Goal: Find specific page/section: Find specific page/section

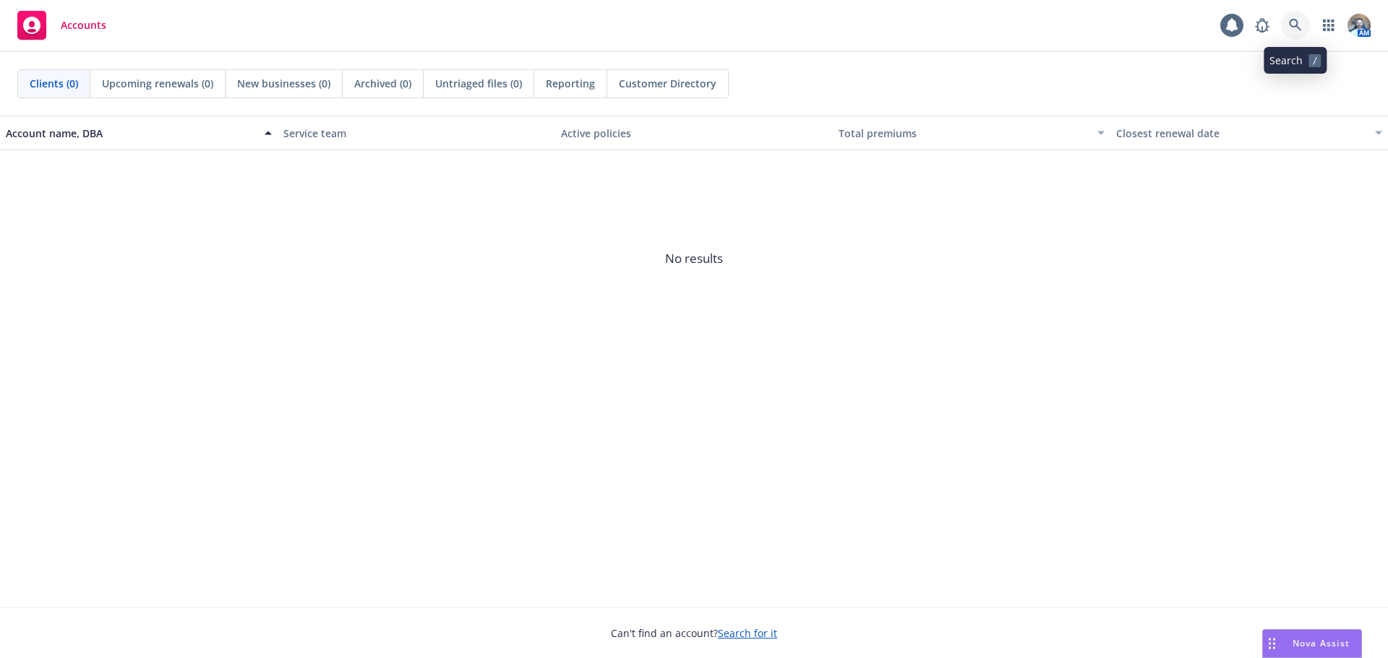
click at [1284, 30] on link at bounding box center [1295, 25] width 29 height 29
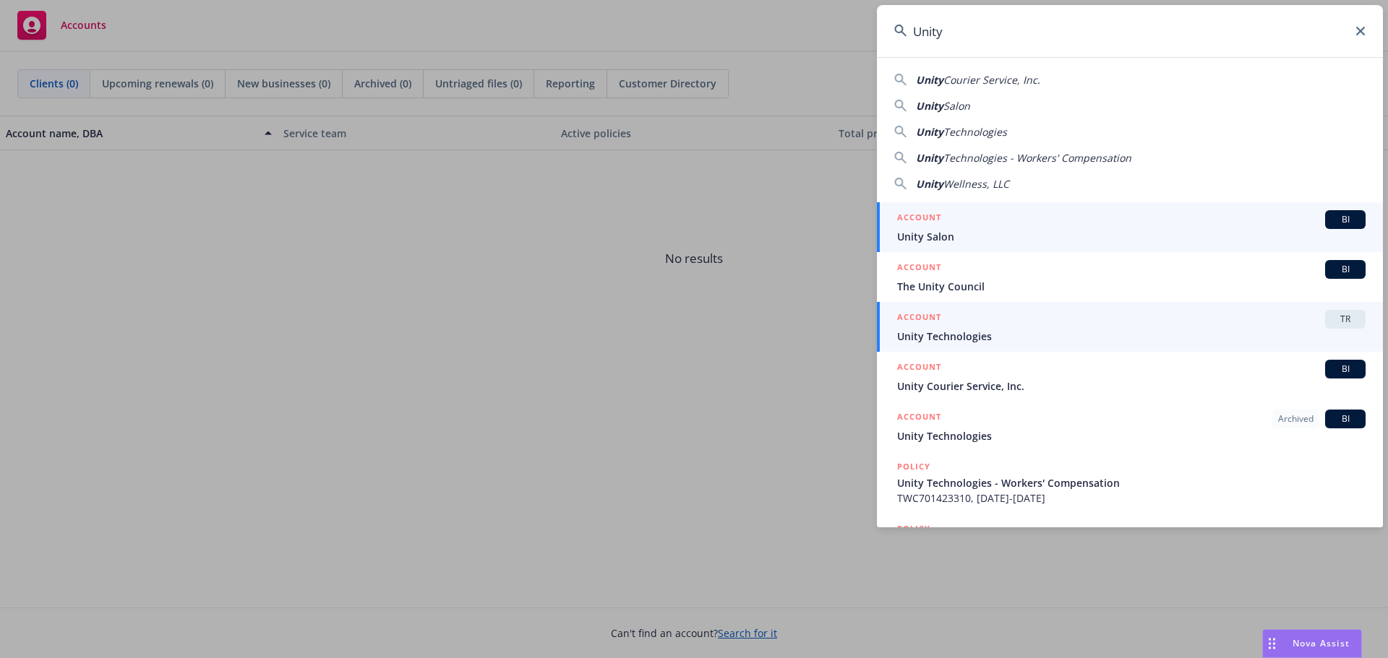
type input "Unity"
click at [1075, 330] on span "Unity Technologies" at bounding box center [1131, 336] width 468 height 15
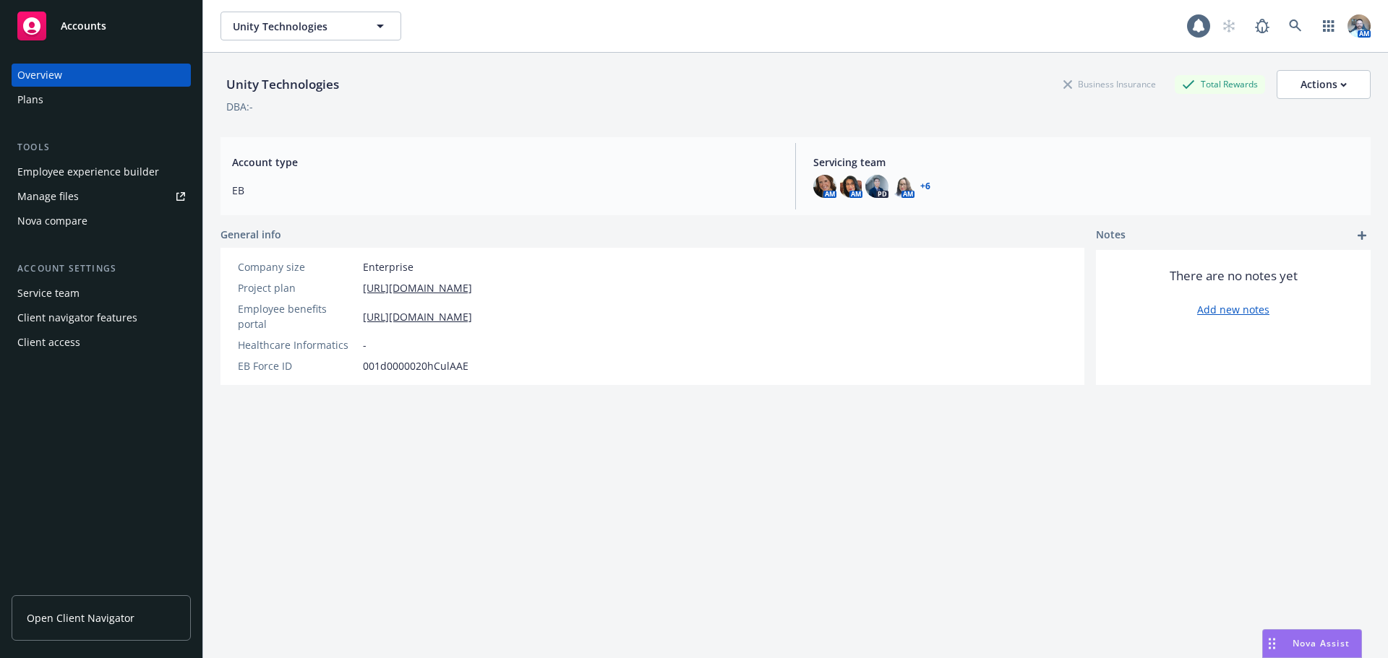
click at [137, 611] on link "Open Client Navigator" at bounding box center [101, 619] width 179 height 46
